Goal: Complete application form

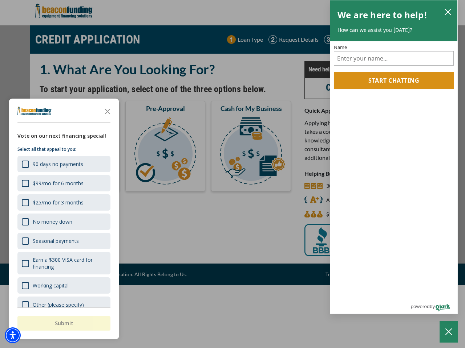
click at [232, 174] on div "button" at bounding box center [232, 174] width 465 height 348
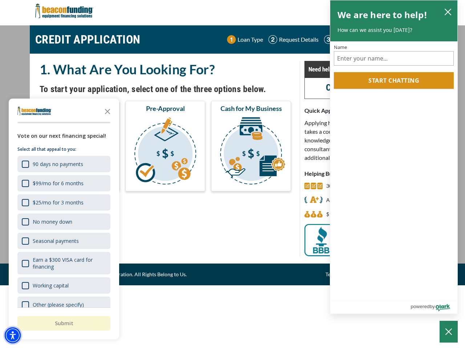
click at [13, 336] on img "Accessibility Menu" at bounding box center [13, 336] width 16 height 16
click at [232, 174] on body "Skip to main content Enable accessibility for low vision Open the accessibility…" at bounding box center [232, 174] width 465 height 348
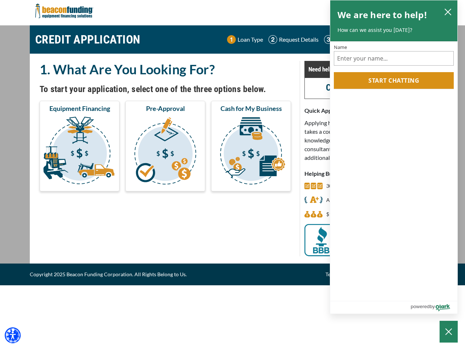
click at [107, 111] on body "Skip to main content Enable accessibility for low vision Open the accessibility…" at bounding box center [232, 174] width 465 height 348
click at [63, 164] on body "Skip to main content Enable accessibility for low vision Open the accessibility…" at bounding box center [232, 174] width 465 height 348
click at [63, 183] on body "Skip to main content Enable accessibility for low vision Open the accessibility…" at bounding box center [232, 174] width 465 height 348
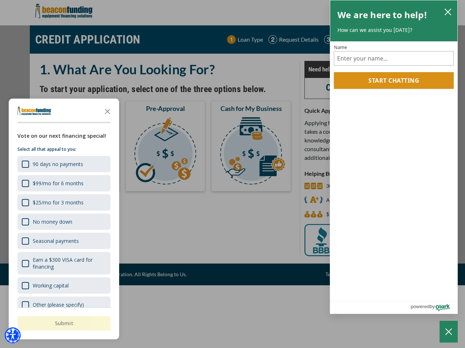
click at [63, 202] on body "Skip to main content Enable accessibility for low vision Open the accessibility…" at bounding box center [232, 174] width 465 height 348
click at [63, 222] on body "Skip to main content Enable accessibility for low vision Open the accessibility…" at bounding box center [232, 174] width 465 height 348
click at [63, 241] on body "Skip to main content Enable accessibility for low vision Open the accessibility…" at bounding box center [232, 174] width 465 height 348
click at [63, 263] on body "Skip to main content Enable accessibility for low vision Open the accessibility…" at bounding box center [232, 174] width 465 height 348
